Goal: Book appointment/travel/reservation

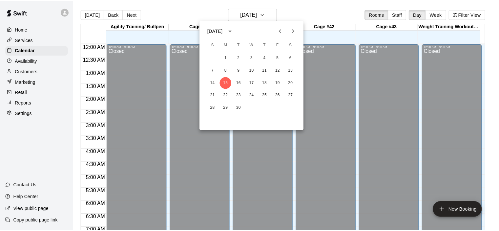
scroll to position [316, 0]
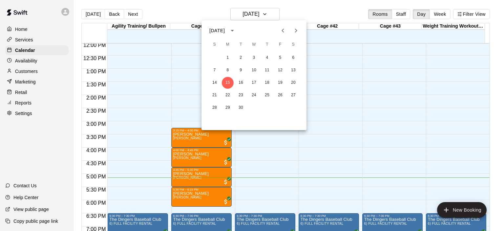
click at [36, 143] on div at bounding box center [252, 115] width 504 height 231
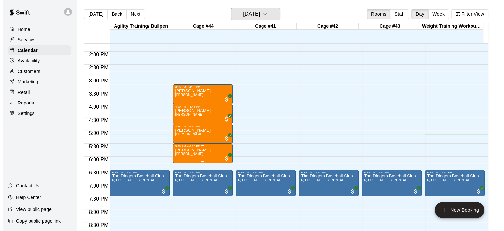
scroll to position [435, 0]
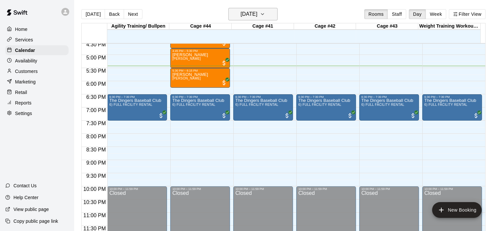
click at [265, 13] on icon "button" at bounding box center [262, 14] width 5 height 8
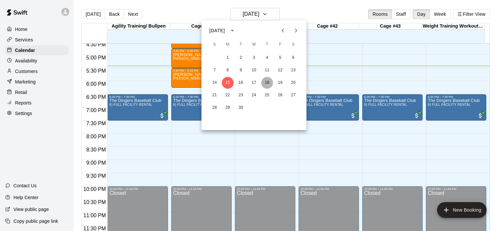
click at [269, 81] on button "18" at bounding box center [267, 83] width 12 height 12
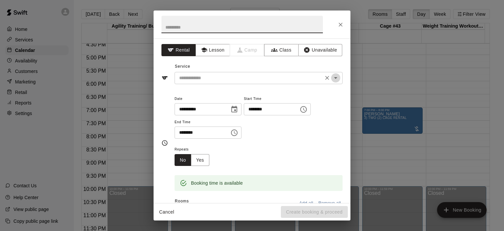
click at [332, 80] on icon "Open" at bounding box center [336, 78] width 8 height 8
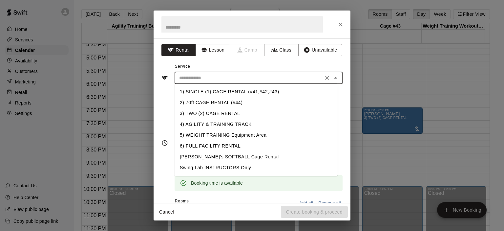
click at [282, 90] on li "1) SINGLE (1) CAGE RENTAL (#41,#42,#43)" at bounding box center [256, 91] width 163 height 11
type input "**********"
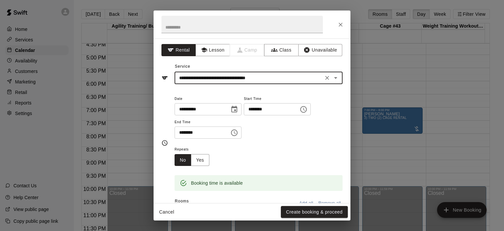
click at [238, 133] on icon "Choose time, selected time is 7:30 PM" at bounding box center [234, 133] width 8 height 8
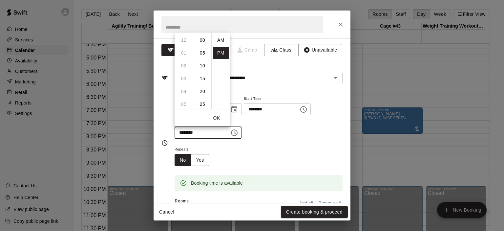
scroll to position [12, 0]
click at [185, 54] on li "08" at bounding box center [184, 53] width 16 height 12
click at [202, 39] on li "00" at bounding box center [203, 40] width 16 height 12
type input "********"
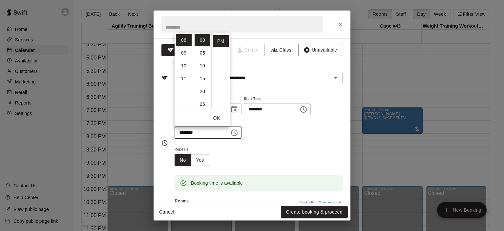
click at [301, 147] on div "Repeats No Yes" at bounding box center [259, 155] width 168 height 21
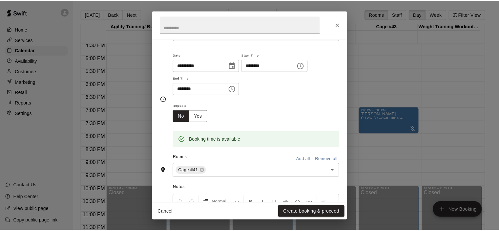
scroll to position [98, 0]
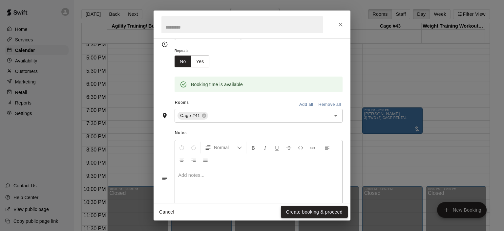
click at [311, 214] on button "Create booking & proceed" at bounding box center [314, 212] width 67 height 12
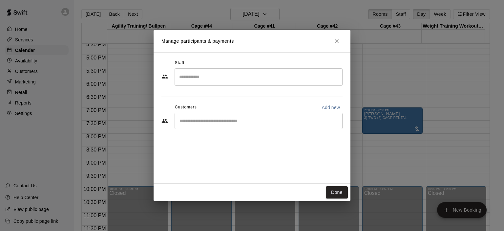
click at [242, 121] on input "Start typing to search customers..." at bounding box center [259, 120] width 162 height 7
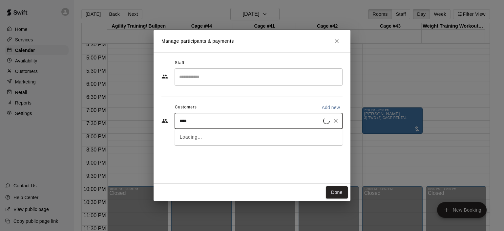
type input "*****"
click at [209, 137] on p "[PERSON_NAME]" at bounding box center [213, 135] width 40 height 7
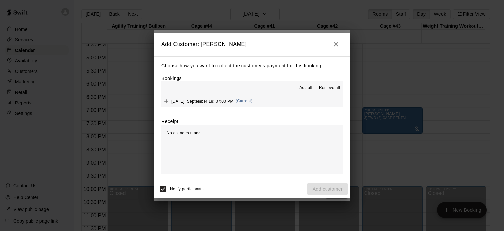
click at [245, 100] on span "(Current)" at bounding box center [244, 100] width 17 height 5
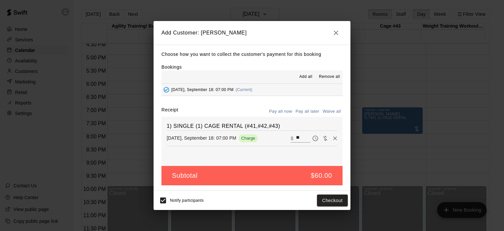
click at [302, 113] on button "Pay all later" at bounding box center [307, 111] width 27 height 10
click at [327, 205] on button "Add customer" at bounding box center [327, 200] width 40 height 12
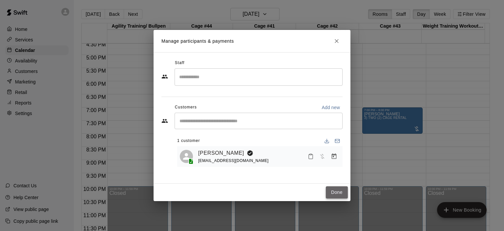
click at [343, 194] on button "Done" at bounding box center [337, 192] width 22 height 12
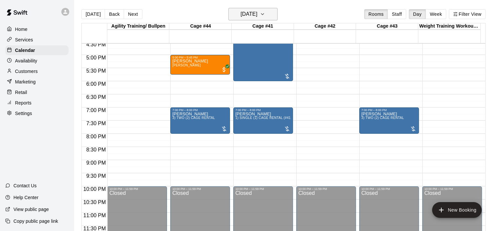
click at [264, 14] on icon "button" at bounding box center [262, 13] width 3 height 1
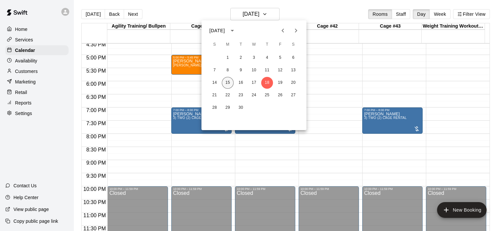
click at [226, 82] on button "15" at bounding box center [228, 83] width 12 height 12
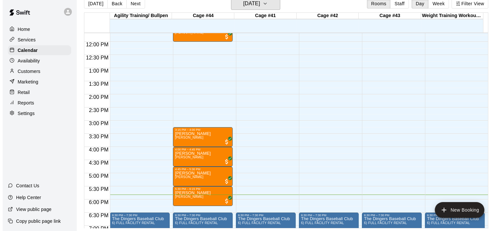
scroll to position [271, 0]
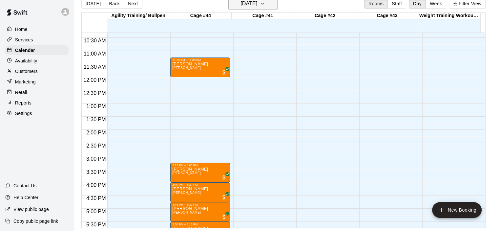
click at [265, 5] on icon "button" at bounding box center [262, 4] width 5 height 8
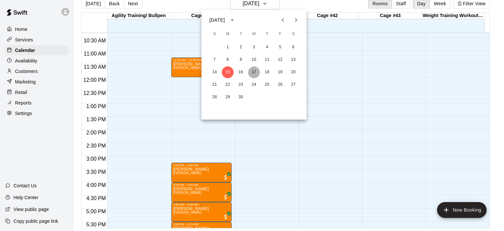
click at [254, 73] on button "17" at bounding box center [254, 72] width 12 height 12
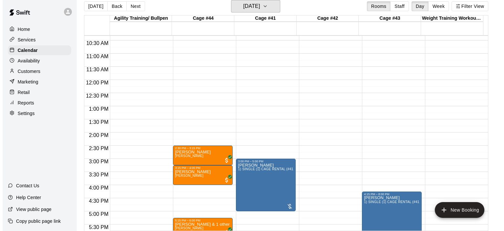
scroll to position [337, 0]
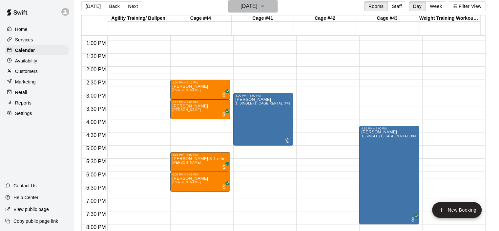
click at [264, 6] on icon "button" at bounding box center [262, 6] width 3 height 1
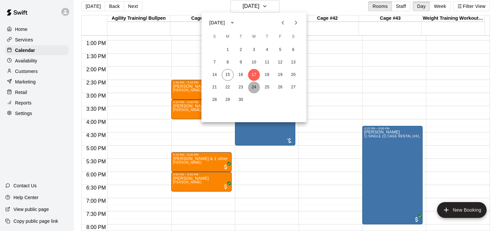
click at [255, 88] on button "24" at bounding box center [254, 87] width 12 height 12
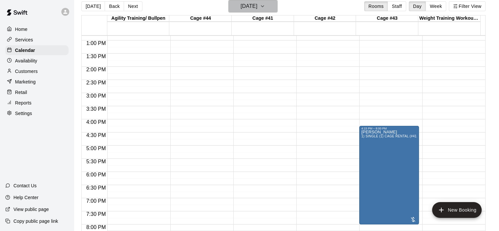
click at [265, 5] on icon "button" at bounding box center [262, 6] width 5 height 8
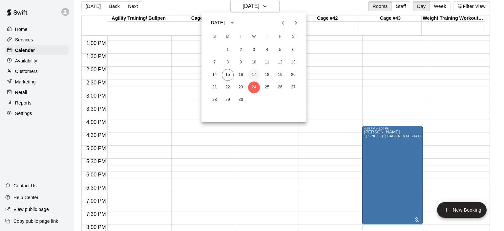
click at [256, 76] on button "17" at bounding box center [254, 75] width 12 height 12
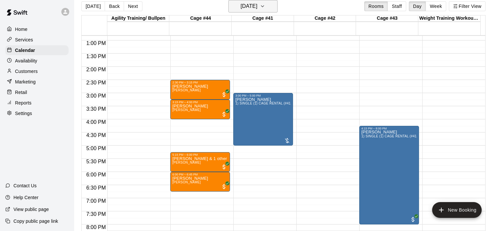
click at [265, 9] on icon "button" at bounding box center [262, 6] width 5 height 8
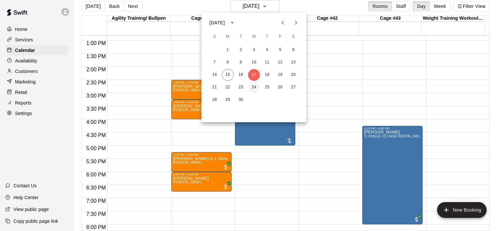
click at [256, 86] on button "24" at bounding box center [254, 87] width 12 height 12
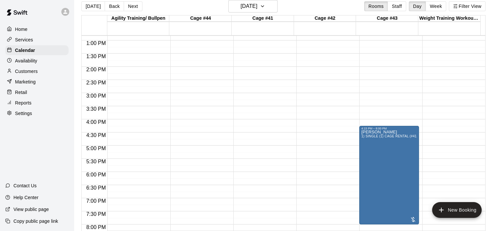
click at [189, 125] on div "12:00 AM – 9:00 AM Closed 10:00 PM – 11:59 PM Closed" at bounding box center [200, 14] width 60 height 630
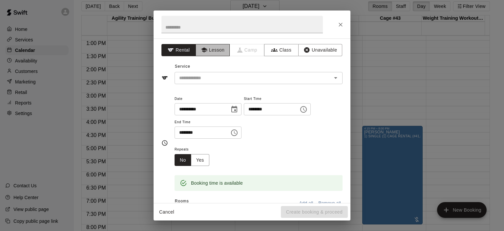
click at [217, 49] on button "Lesson" at bounding box center [213, 50] width 34 height 12
click at [334, 78] on icon "Open" at bounding box center [335, 78] width 3 height 2
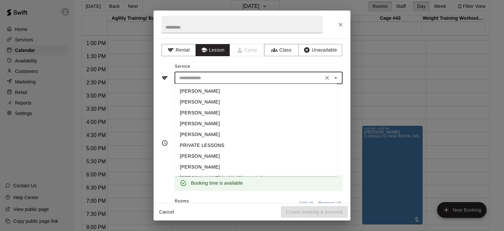
scroll to position [21, 0]
click at [205, 159] on li "[PERSON_NAME]" at bounding box center [256, 157] width 163 height 11
type input "**********"
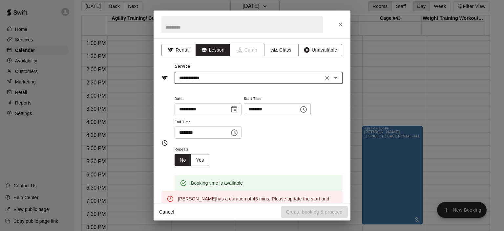
click at [236, 132] on icon "Choose time, selected time is 4:30 PM" at bounding box center [235, 132] width 2 height 3
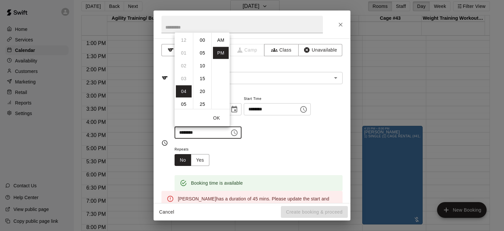
scroll to position [12, 0]
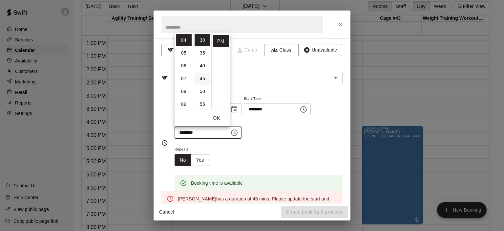
click at [202, 78] on li "45" at bounding box center [203, 78] width 16 height 12
type input "********"
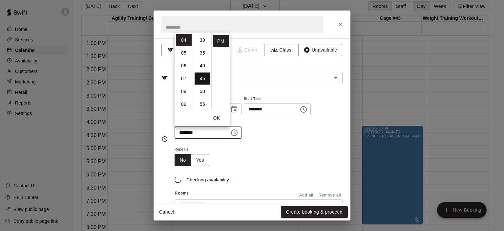
scroll to position [115, 0]
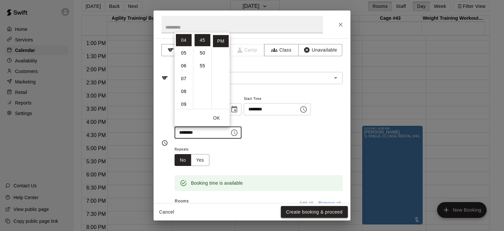
click at [308, 207] on button "Create booking & proceed" at bounding box center [314, 212] width 67 height 12
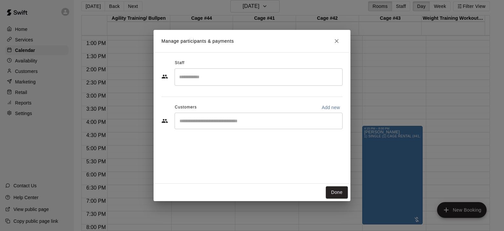
click at [223, 121] on input "Start typing to search customers..." at bounding box center [259, 120] width 162 height 7
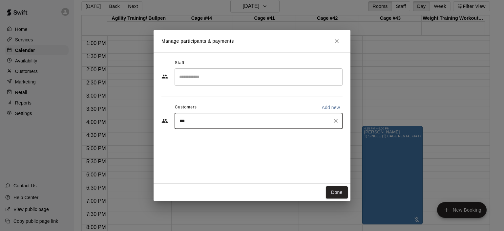
type input "****"
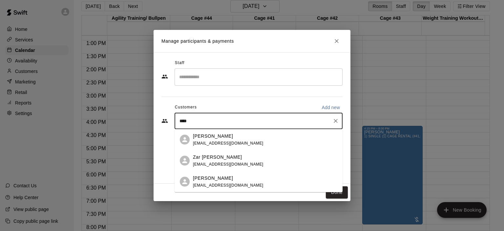
click at [219, 137] on p "[PERSON_NAME]" at bounding box center [213, 135] width 40 height 7
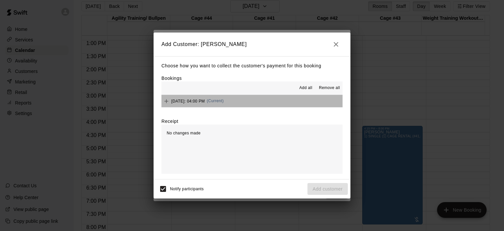
click at [224, 101] on span "(Current)" at bounding box center [215, 100] width 17 height 5
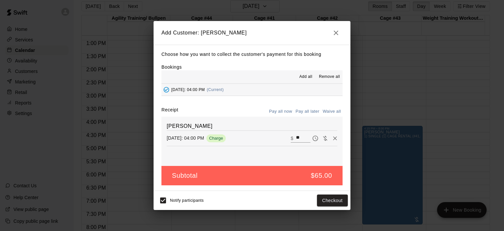
click at [328, 112] on button "Waive all" at bounding box center [332, 111] width 22 height 10
type input "*"
click at [327, 201] on button "Add customer" at bounding box center [327, 200] width 40 height 12
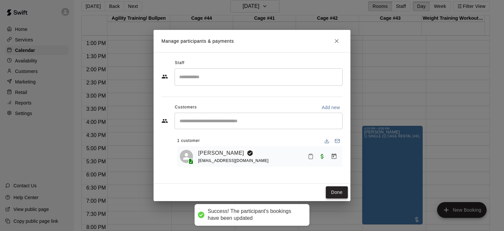
click at [340, 194] on button "Done" at bounding box center [337, 192] width 22 height 12
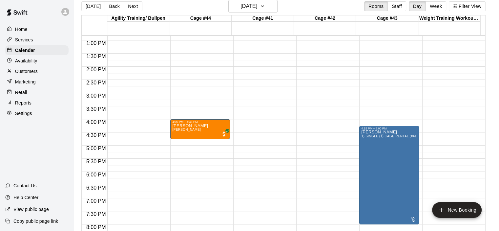
click at [198, 82] on div "12:00 AM – 9:00 AM Closed 4:00 PM – 4:45 PM [PERSON_NAME] [PERSON_NAME] 10:00 P…" at bounding box center [200, 14] width 60 height 630
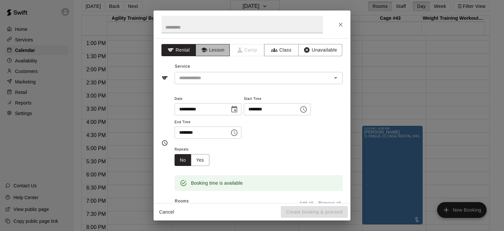
click at [221, 52] on button "Lesson" at bounding box center [213, 50] width 34 height 12
click at [334, 77] on icon "Open" at bounding box center [335, 78] width 3 height 2
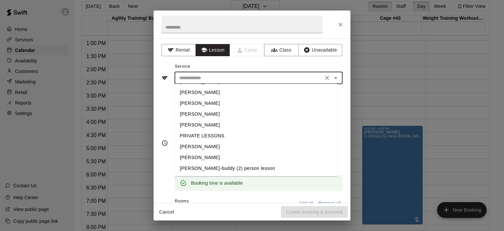
scroll to position [21, 0]
click at [213, 156] on li "[PERSON_NAME]" at bounding box center [256, 157] width 163 height 11
type input "**********"
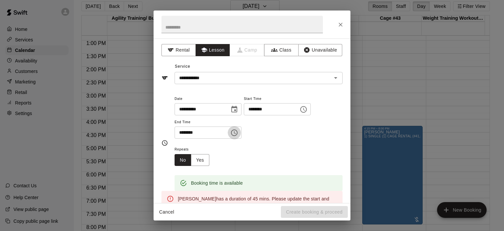
click at [238, 133] on icon "Choose time, selected time is 3:00 PM" at bounding box center [234, 132] width 7 height 7
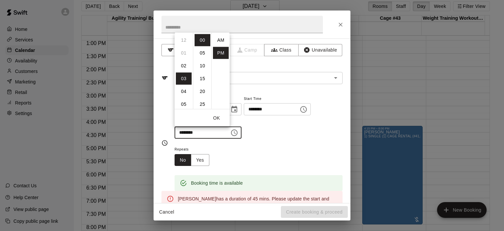
scroll to position [12, 0]
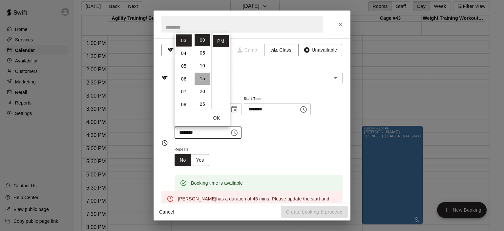
click at [202, 78] on li "15" at bounding box center [203, 78] width 16 height 12
type input "********"
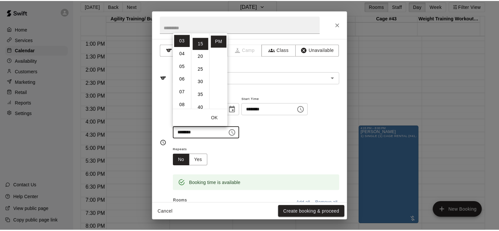
scroll to position [38, 0]
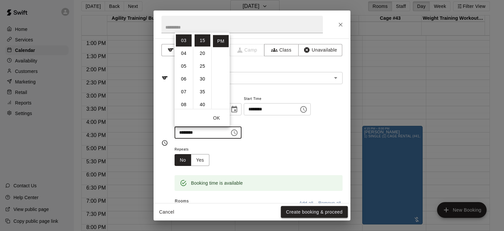
click at [309, 211] on button "Create booking & proceed" at bounding box center [314, 212] width 67 height 12
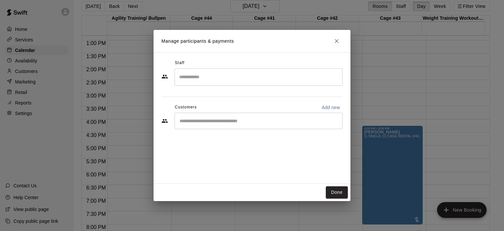
click at [229, 117] on div "​" at bounding box center [259, 121] width 168 height 16
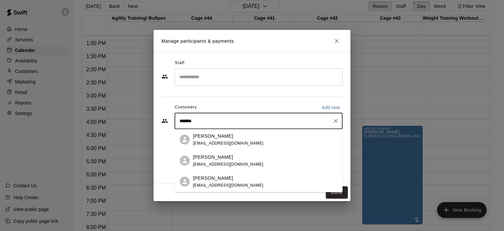
click at [217, 118] on input "*******" at bounding box center [254, 120] width 152 height 7
type input "***"
click at [215, 158] on p "[PERSON_NAME]" at bounding box center [213, 156] width 40 height 7
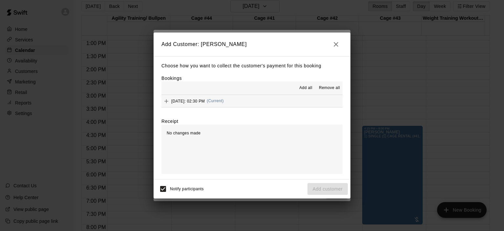
click at [224, 102] on span "(Current)" at bounding box center [215, 100] width 17 height 5
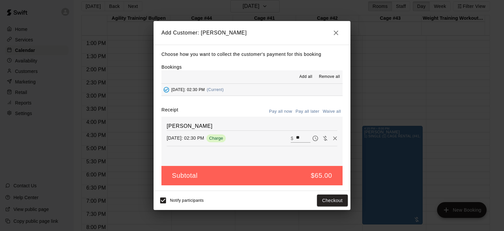
click at [327, 112] on button "Waive all" at bounding box center [332, 111] width 22 height 10
type input "*"
click at [332, 198] on button "Add customer" at bounding box center [327, 200] width 40 height 12
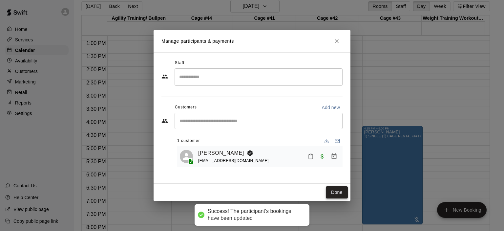
click at [333, 192] on button "Done" at bounding box center [337, 192] width 22 height 12
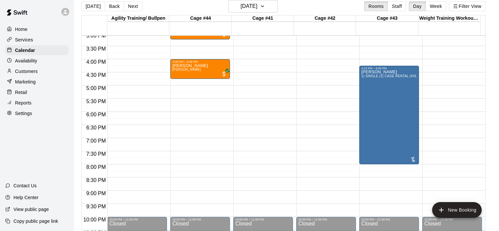
scroll to position [369, 0]
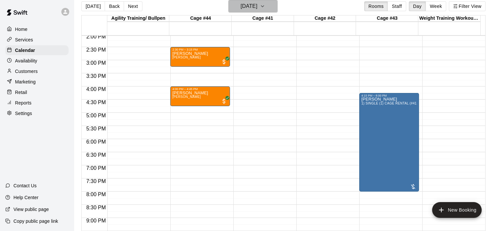
click at [265, 6] on icon "button" at bounding box center [262, 6] width 5 height 8
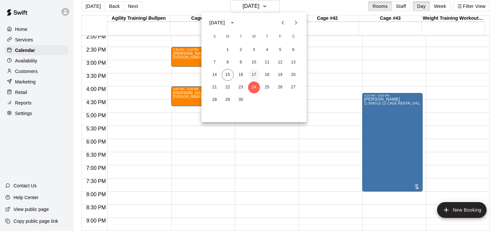
click at [253, 74] on button "17" at bounding box center [254, 75] width 12 height 12
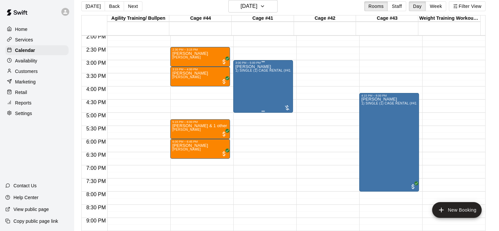
click at [266, 96] on div "[PERSON_NAME] 1) SINGLE (1) CAGE RENTAL (#41,#42,#43)" at bounding box center [263, 179] width 56 height 231
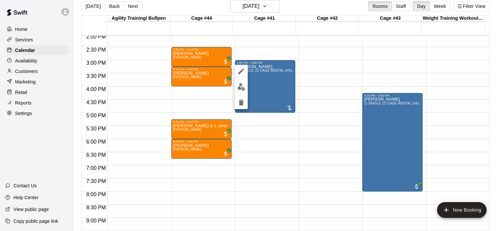
click at [277, 6] on div at bounding box center [252, 115] width 504 height 231
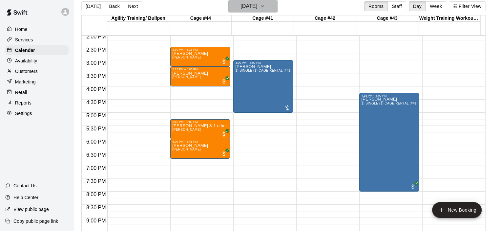
click at [265, 8] on icon "button" at bounding box center [262, 6] width 5 height 8
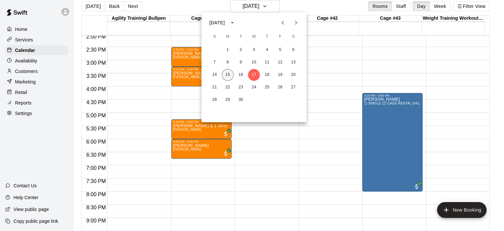
click at [229, 76] on button "15" at bounding box center [228, 75] width 12 height 12
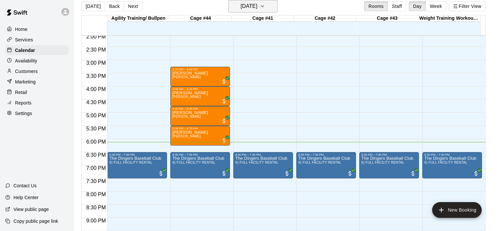
click at [265, 5] on icon "button" at bounding box center [262, 6] width 5 height 8
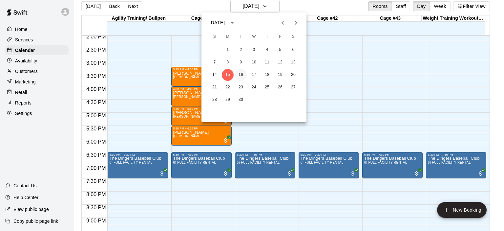
click at [240, 76] on button "16" at bounding box center [241, 75] width 12 height 12
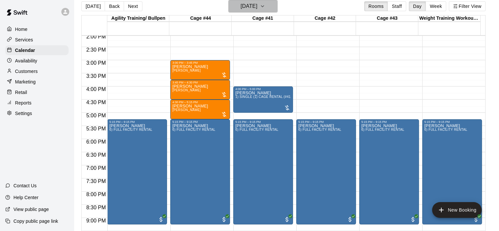
click at [265, 7] on icon "button" at bounding box center [262, 6] width 5 height 8
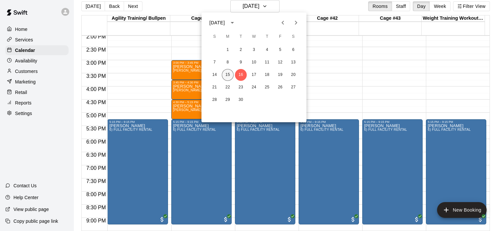
click at [230, 74] on button "15" at bounding box center [228, 75] width 12 height 12
